Goal: Task Accomplishment & Management: Use online tool/utility

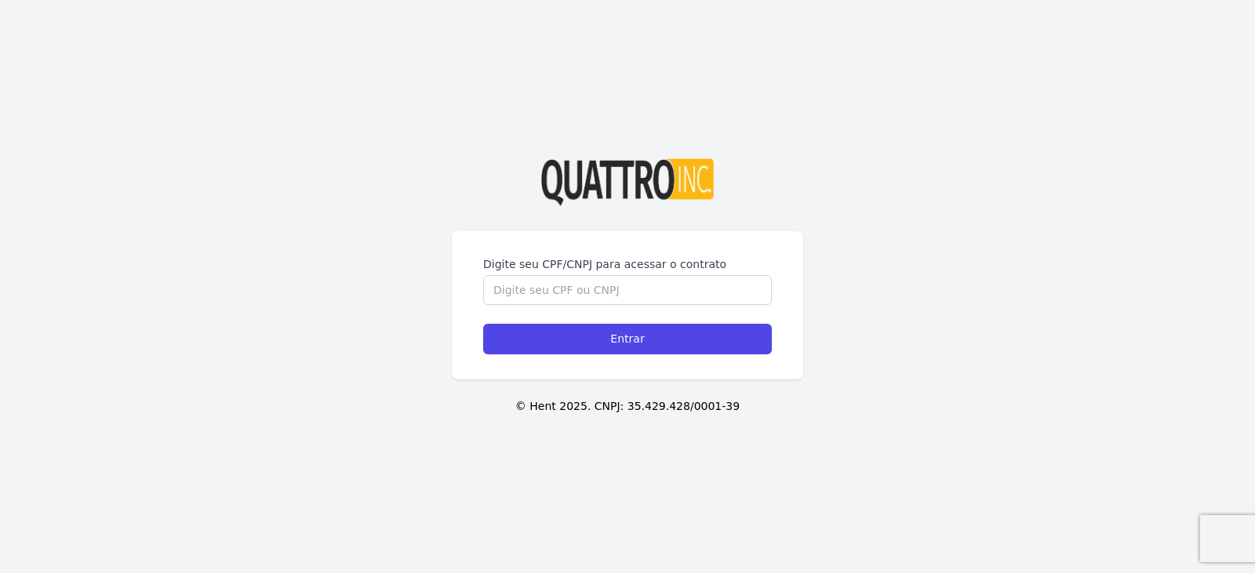
click at [553, 269] on label "Digite seu CPF/CNPJ para acessar o contrato" at bounding box center [627, 265] width 289 height 16
click at [553, 275] on input "Digite seu CPF/CNPJ para acessar o contrato" at bounding box center [627, 290] width 289 height 30
click at [553, 304] on input "Digite seu CPF/CNPJ para acessar o contrato" at bounding box center [627, 290] width 289 height 30
click at [549, 293] on input "Digite seu CPF/CNPJ para acessar o contrato" at bounding box center [627, 290] width 289 height 30
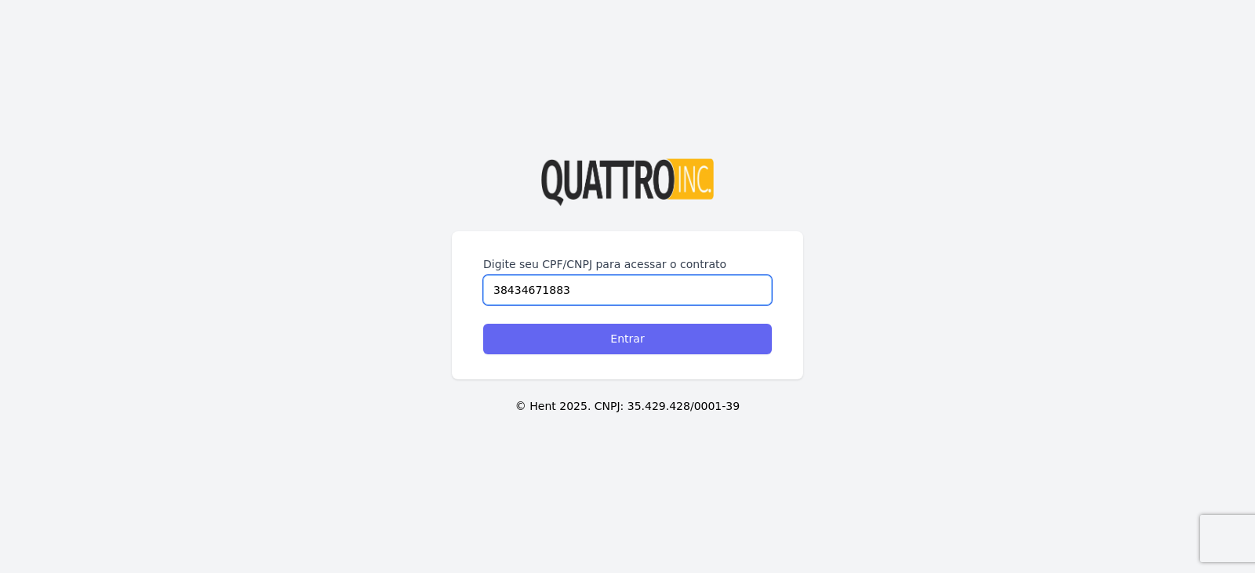
type input "38434671883"
click at [635, 344] on input "Entrar" at bounding box center [627, 339] width 289 height 31
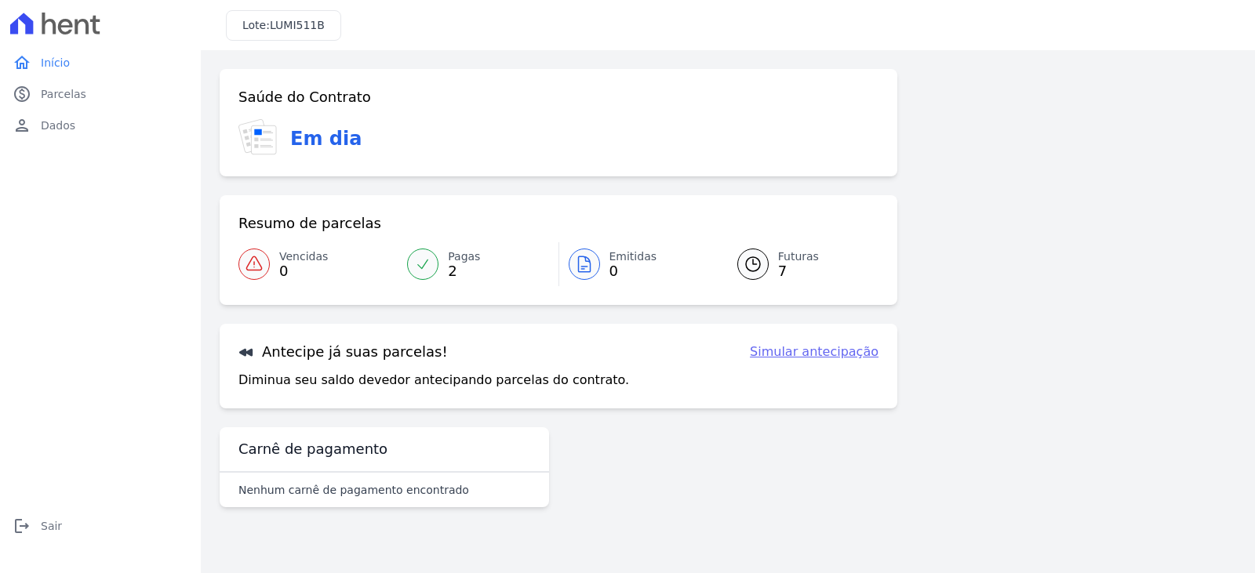
click at [789, 266] on span "7" at bounding box center [798, 271] width 41 height 13
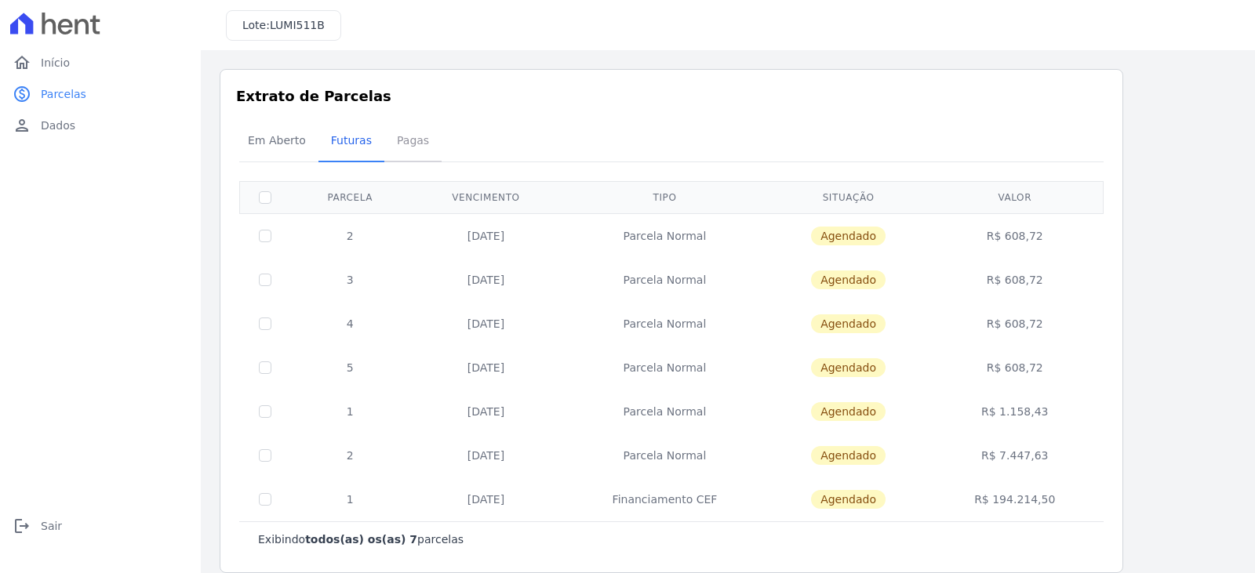
click at [403, 140] on span "Pagas" at bounding box center [412, 140] width 51 height 31
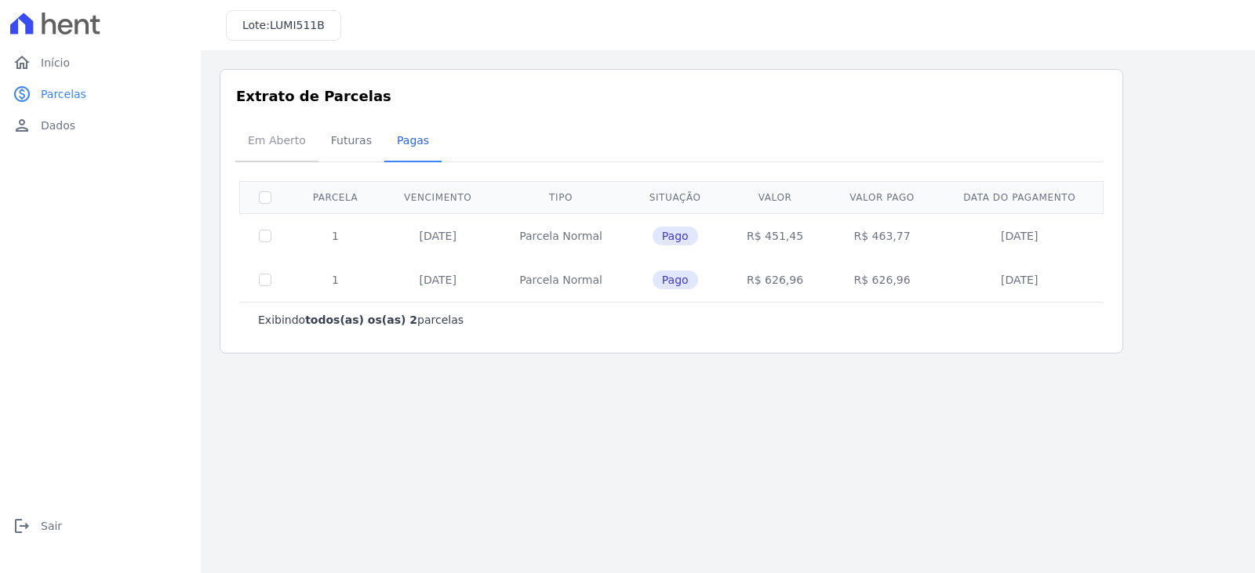
click at [267, 133] on span "Em Aberto" at bounding box center [276, 140] width 77 height 31
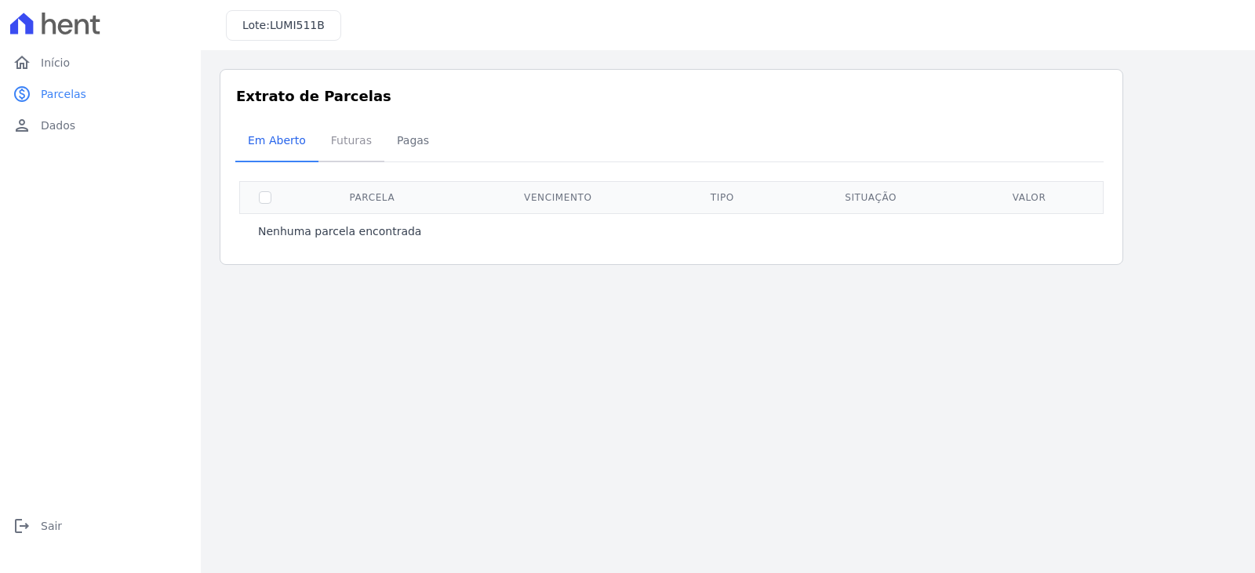
click at [335, 140] on span "Futuras" at bounding box center [352, 140] width 60 height 31
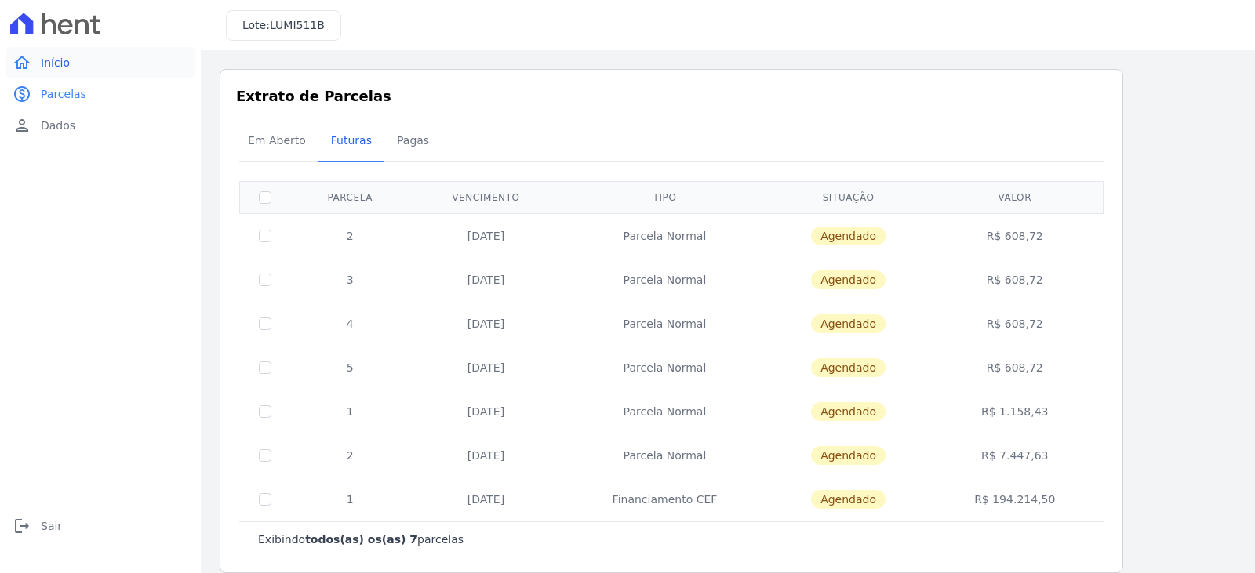
click at [49, 68] on span "Início" at bounding box center [55, 63] width 29 height 16
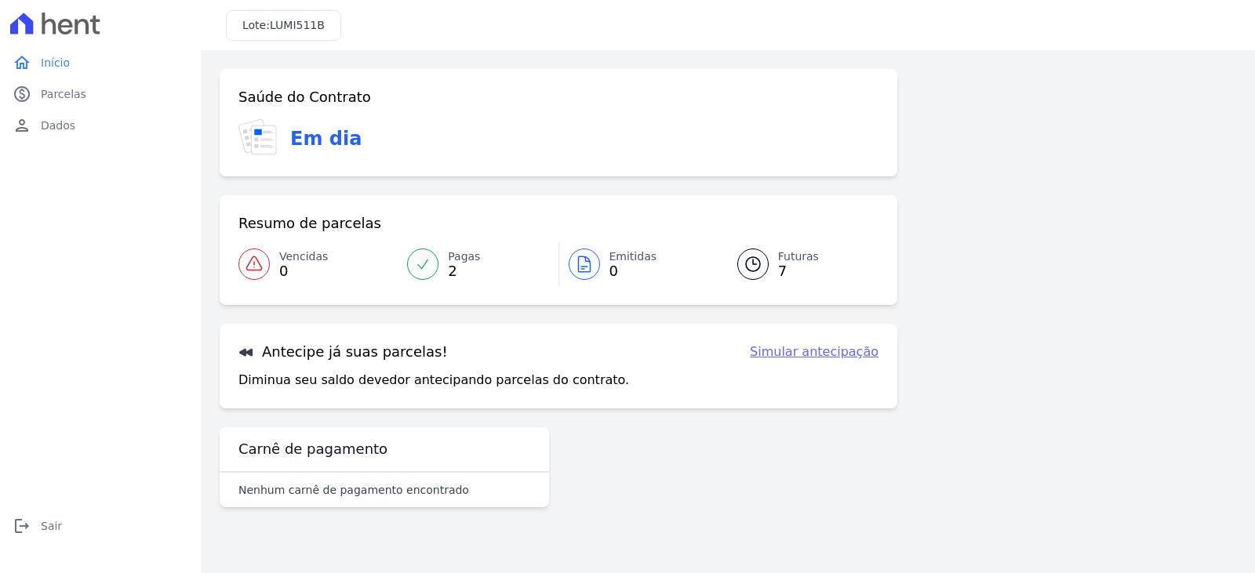
click at [808, 352] on link "Simular antecipação" at bounding box center [814, 352] width 129 height 19
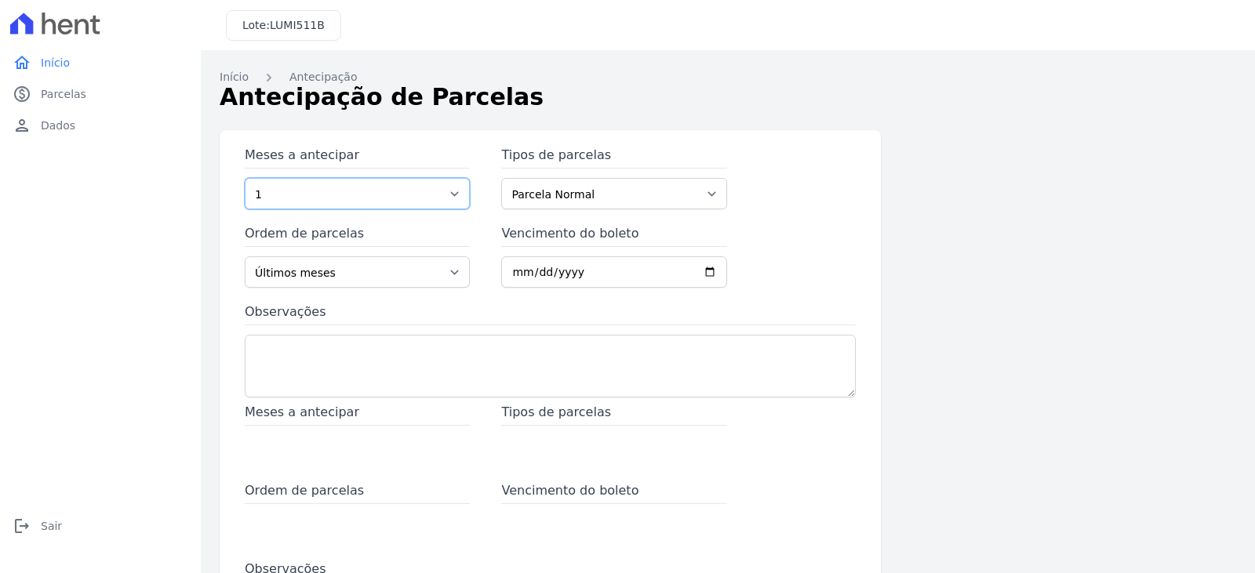
click at [424, 192] on select "1 2 3 4 5 6 7 8 9 10 11 12 13 14 15 16 17 18 19 20 21" at bounding box center [357, 193] width 225 height 31
click at [449, 138] on div "Meses a antecipar 1 2 3 4 5 6 7 8 9 10 11 12 13 14 15 16 17 18 19 20 21 Tipos d…" at bounding box center [550, 428] width 661 height 597
click at [585, 195] on select "Parcela Normal Financiamento CEF" at bounding box center [613, 193] width 225 height 31
click at [802, 166] on div "Meses a antecipar 1 2 3 4 5 6 7 8 9 10 11 12 13 14 15 16 17 18 19 20 21 Tipos d…" at bounding box center [550, 274] width 611 height 257
click at [458, 275] on select "Últimos meses Primeiros meses" at bounding box center [357, 272] width 225 height 31
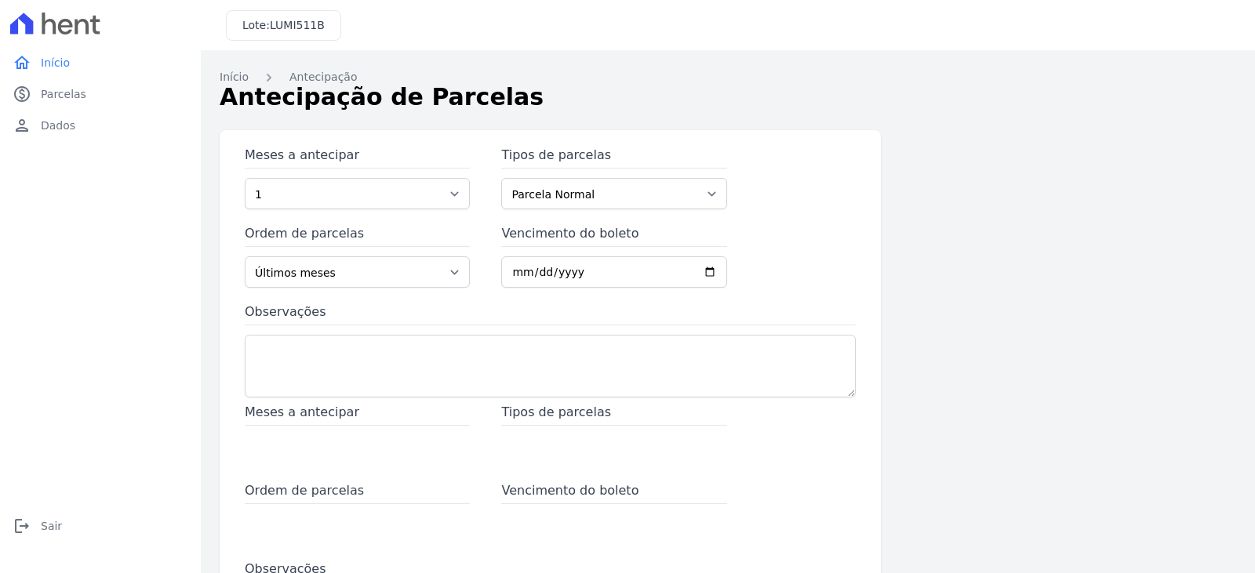
click at [789, 251] on div "Meses a antecipar 1 2 3 4 5 6 7 8 9 10 11 12 13 14 15 16 17 18 19 20 21 Tipos d…" at bounding box center [550, 274] width 611 height 257
click at [708, 273] on input "Vencimento do boleto" at bounding box center [613, 272] width 225 height 31
type input "2025-10-20"
click at [830, 253] on div "Meses a antecipar 1 2 3 4 5 6 7 8 9 10 11 12 13 14 15 16 17 18 19 20 21 Tipos d…" at bounding box center [550, 274] width 611 height 257
click at [54, 71] on link "home Início" at bounding box center [100, 62] width 188 height 31
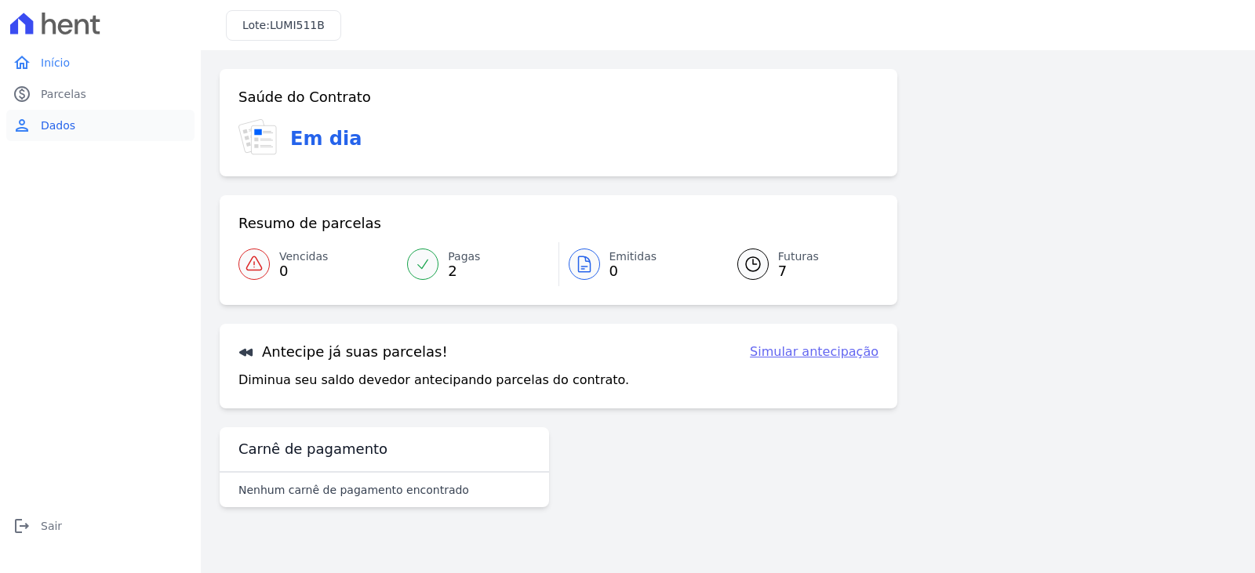
click at [57, 128] on span "Dados" at bounding box center [58, 126] width 35 height 16
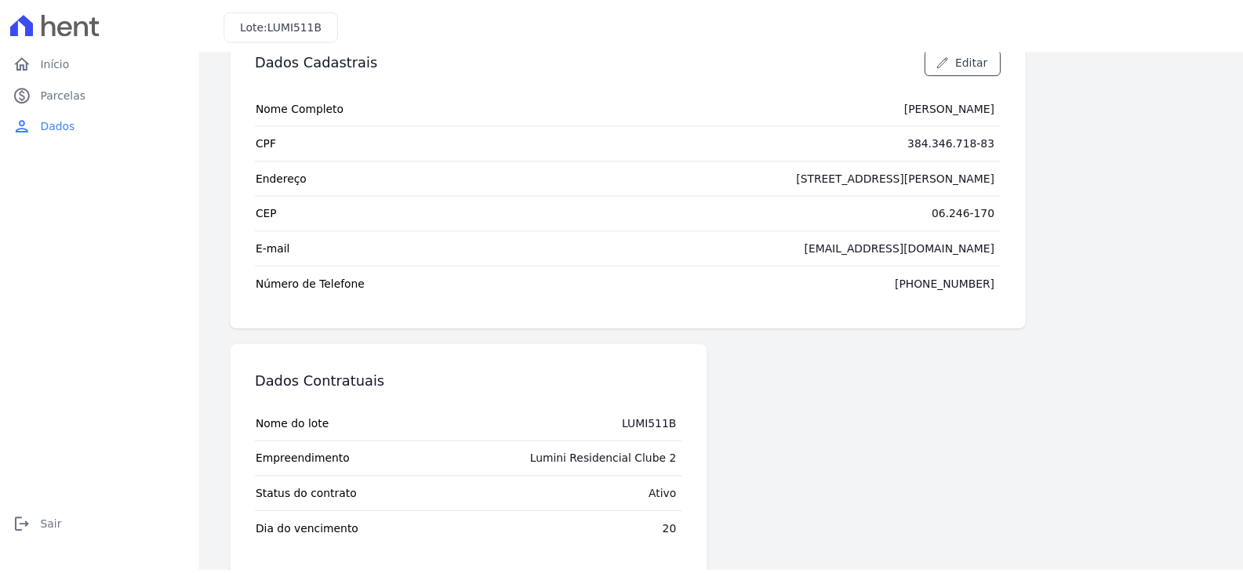
scroll to position [71, 0]
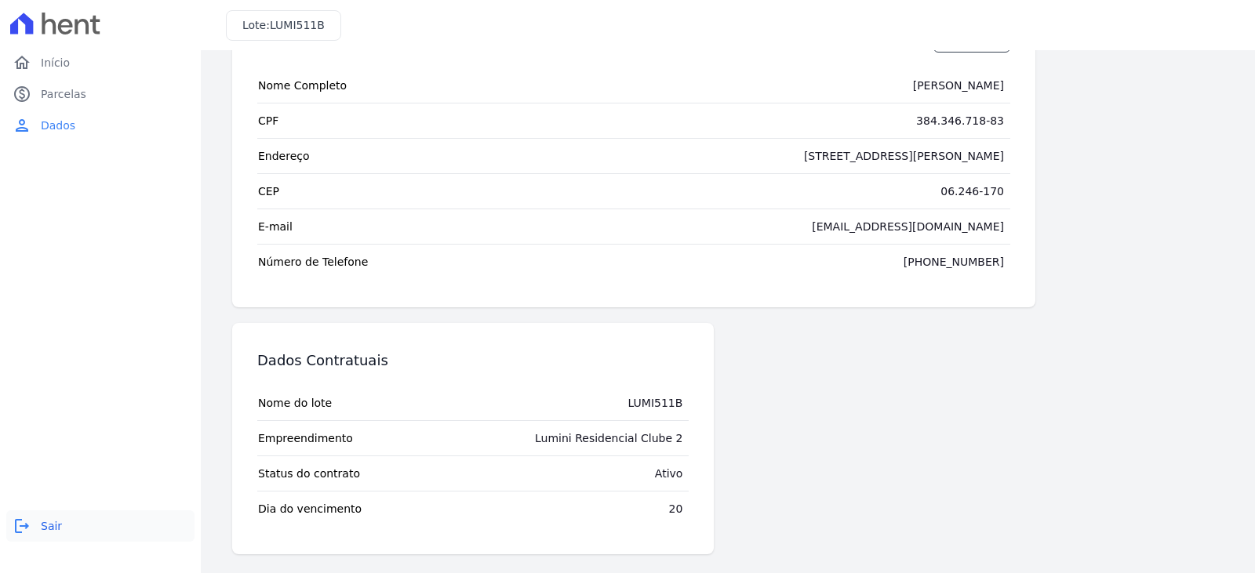
click at [40, 526] on link "logout Sair" at bounding box center [100, 526] width 188 height 31
